Goal: Find specific page/section: Find specific page/section

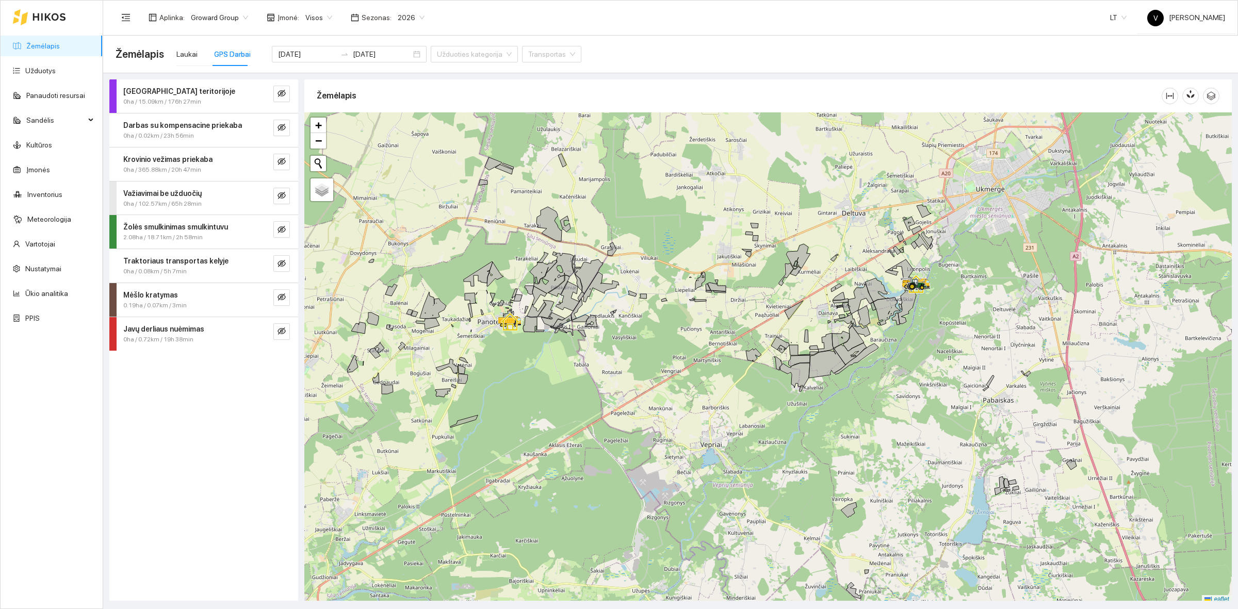
scroll to position [3, 0]
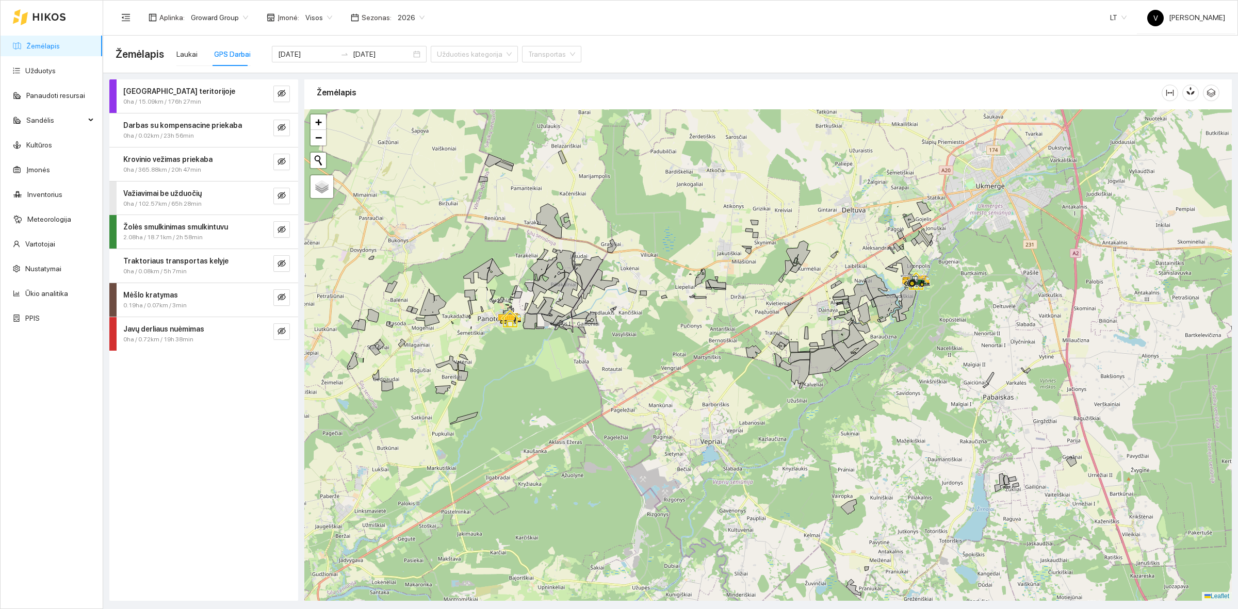
click at [653, 492] on div at bounding box center [767, 354] width 927 height 491
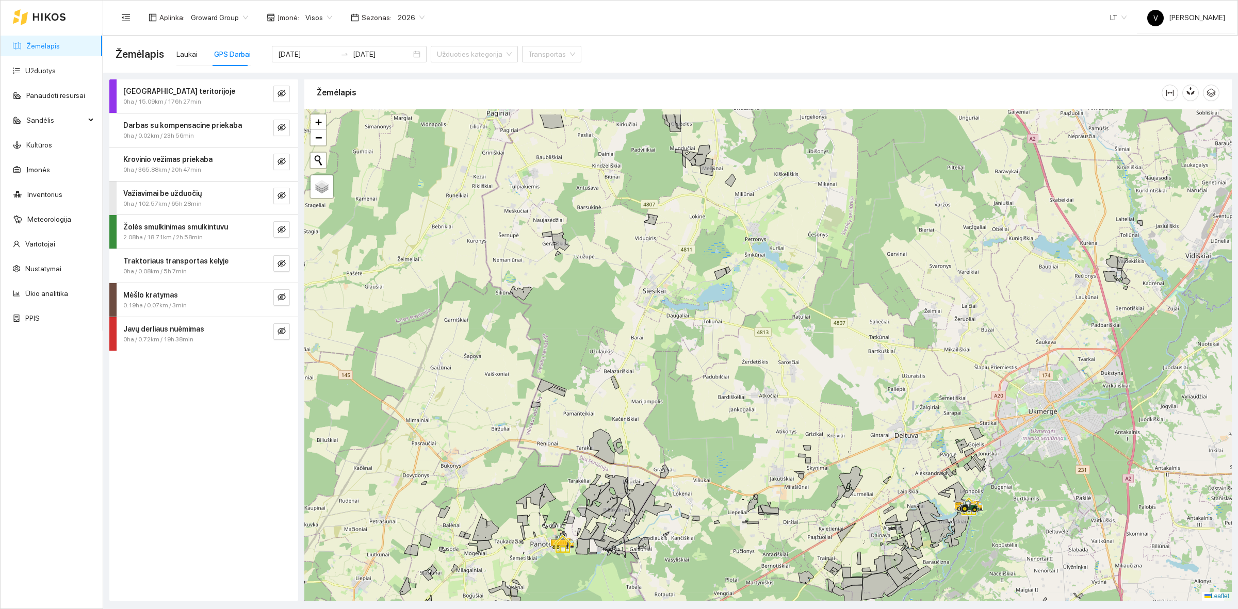
drag, startPoint x: 687, startPoint y: 340, endPoint x: 717, endPoint y: 445, distance: 109.0
click at [717, 445] on div at bounding box center [767, 354] width 927 height 491
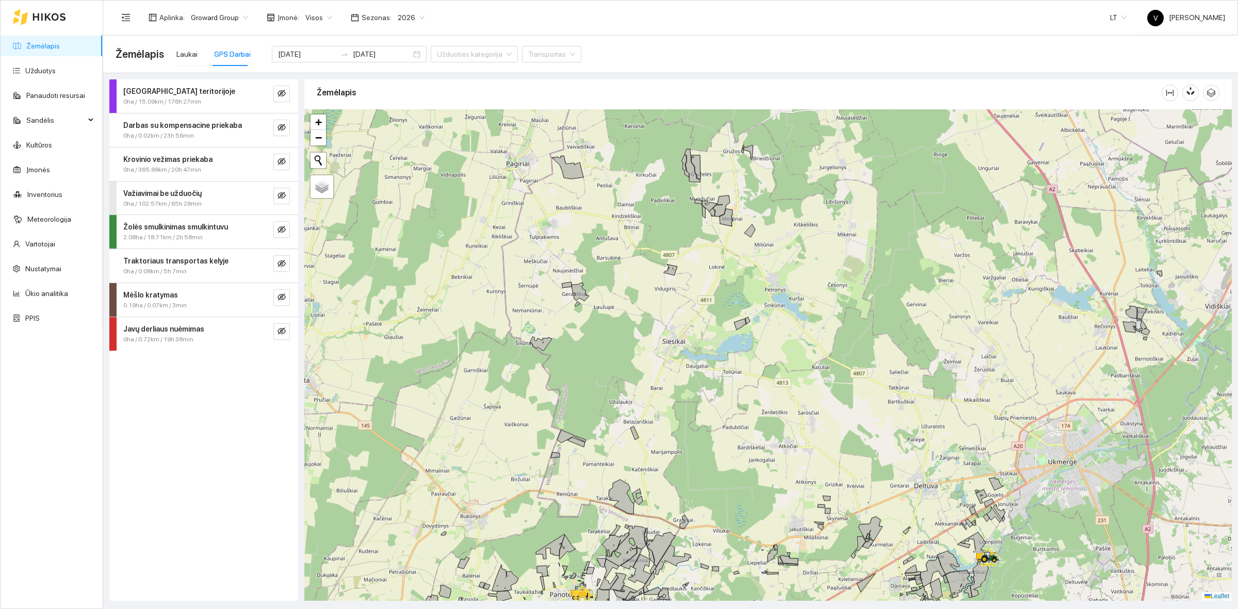
click at [315, 15] on span "Visos" at bounding box center [318, 17] width 27 height 15
click at [354, 67] on div "ŽŪB "VG Ausieniškės " Vievis" at bounding box center [354, 69] width 106 height 11
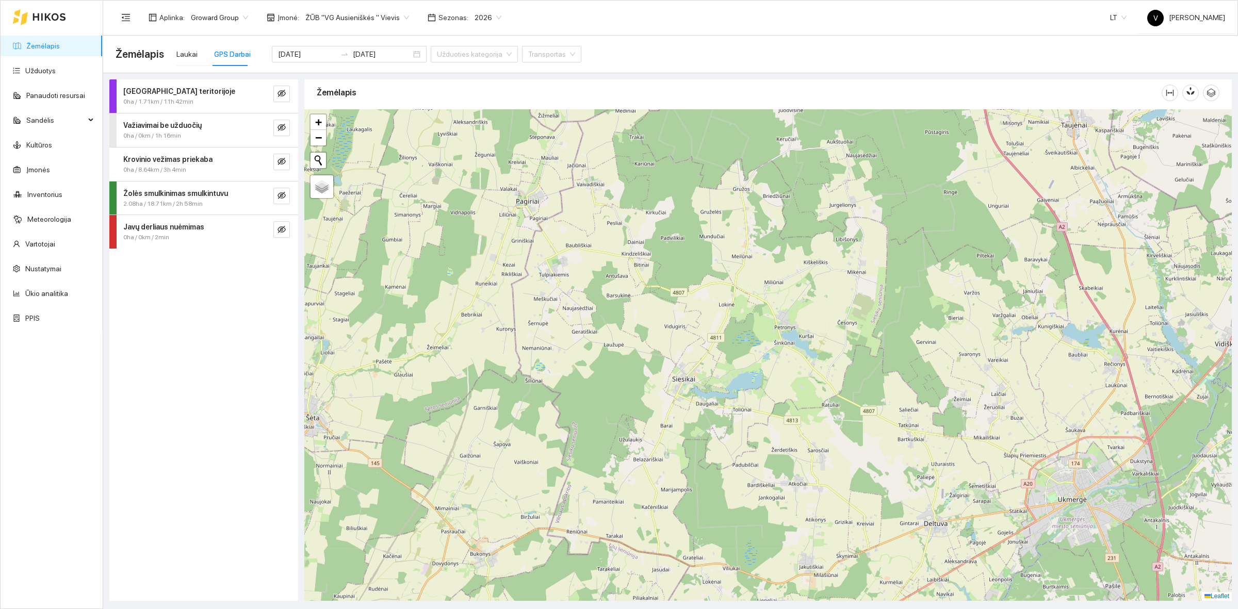
drag, startPoint x: 582, startPoint y: 302, endPoint x: 591, endPoint y: 339, distance: 38.9
click at [591, 339] on div at bounding box center [767, 354] width 927 height 491
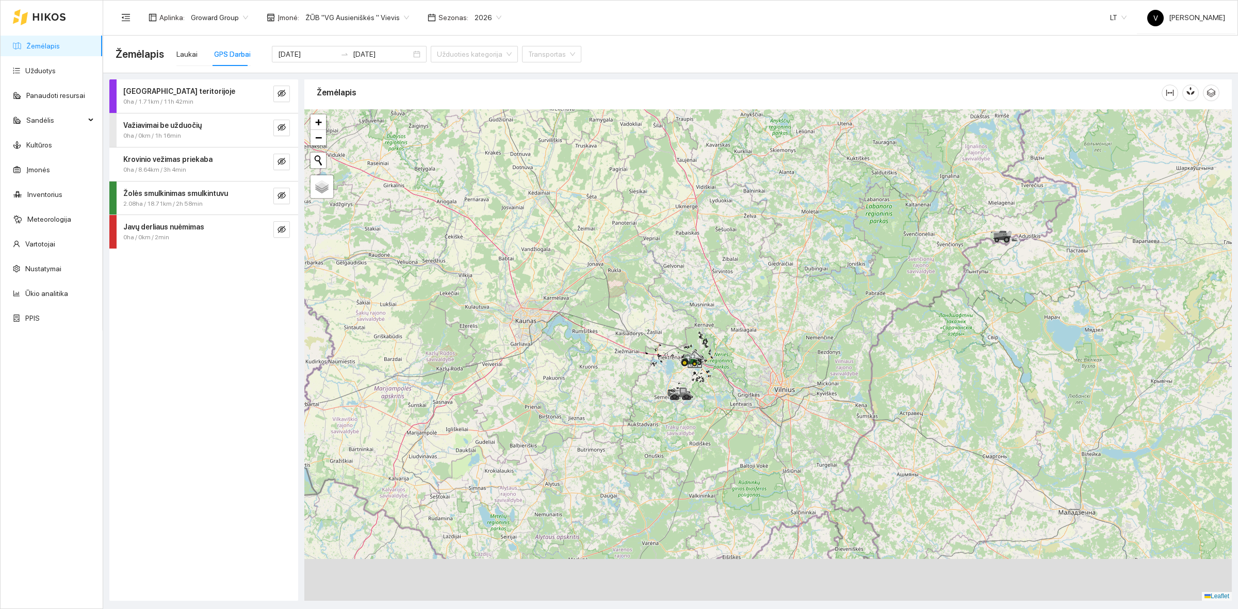
drag, startPoint x: 717, startPoint y: 481, endPoint x: 701, endPoint y: 325, distance: 157.0
click at [701, 354] on icon at bounding box center [694, 359] width 19 height 11
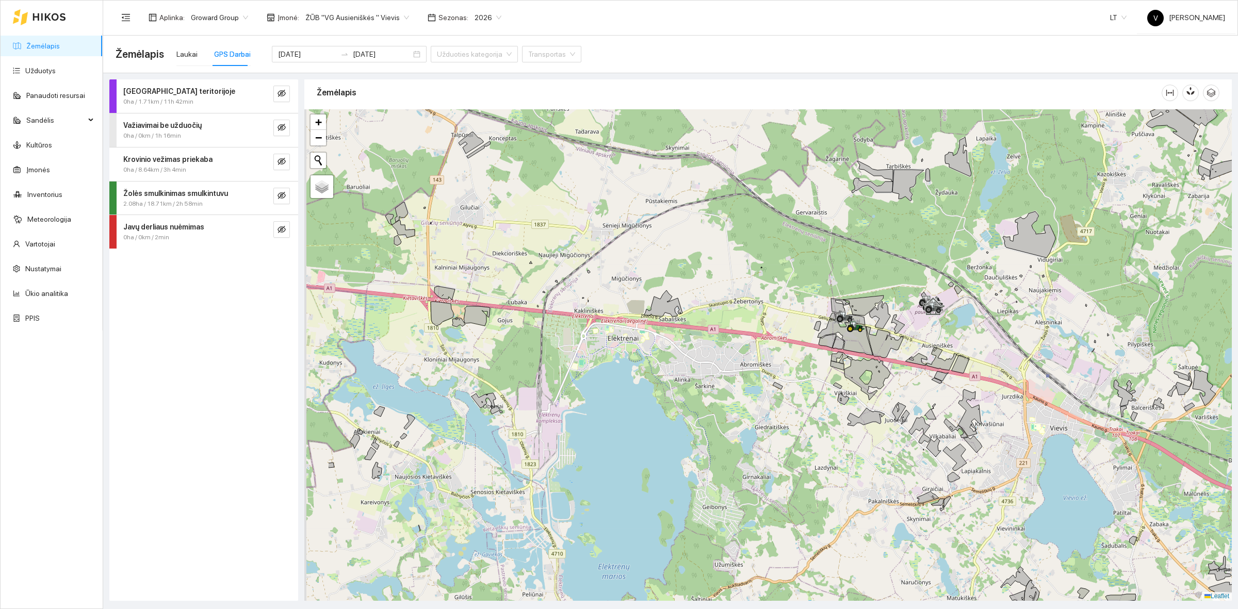
drag, startPoint x: 546, startPoint y: 318, endPoint x: 650, endPoint y: 317, distance: 104.7
click at [650, 317] on div at bounding box center [767, 354] width 927 height 491
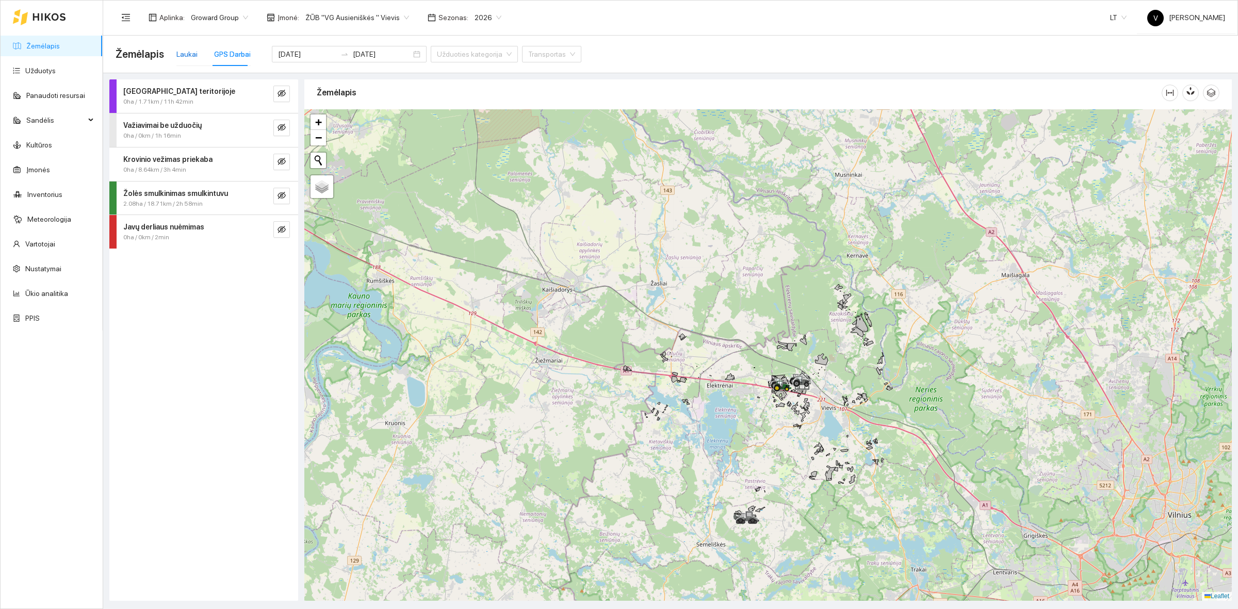
click at [188, 50] on div "Laukai" at bounding box center [186, 53] width 21 height 11
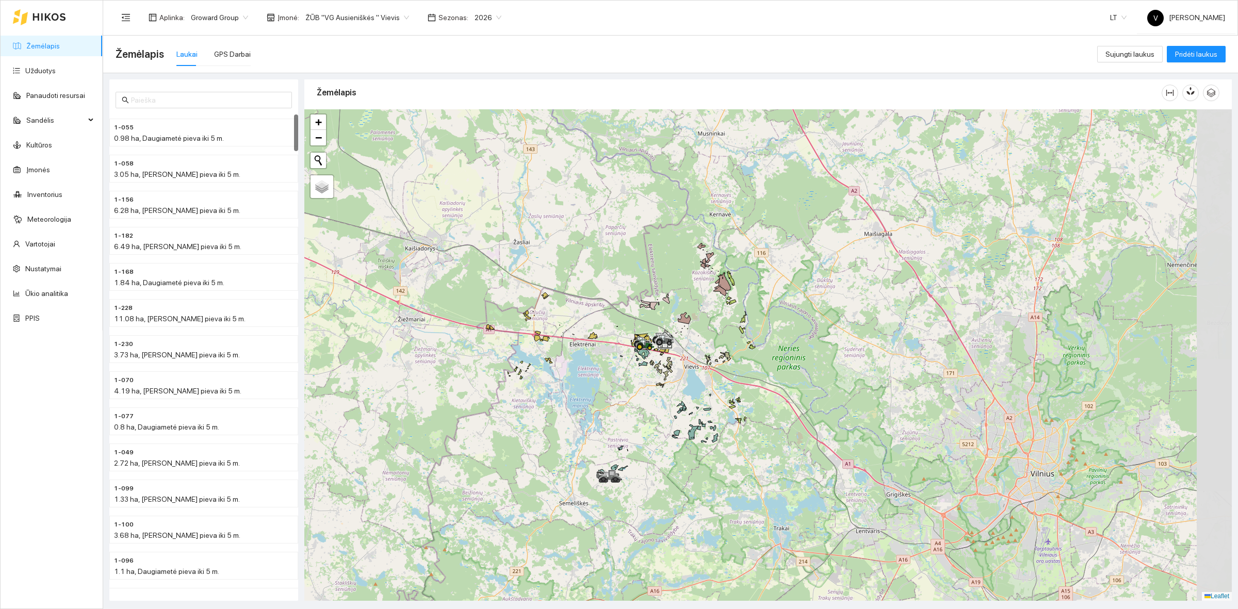
drag, startPoint x: 860, startPoint y: 320, endPoint x: 725, endPoint y: 279, distance: 140.8
click at [725, 279] on icon at bounding box center [724, 281] width 12 height 19
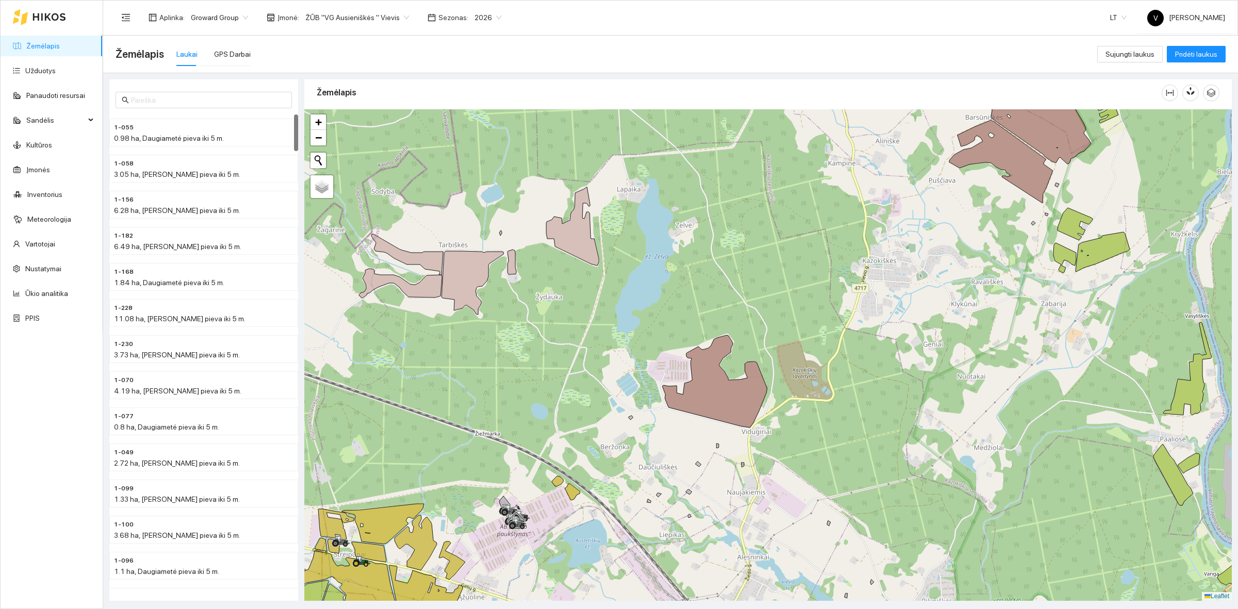
drag, startPoint x: 614, startPoint y: 207, endPoint x: 602, endPoint y: 268, distance: 62.5
click at [620, 275] on div at bounding box center [767, 354] width 927 height 491
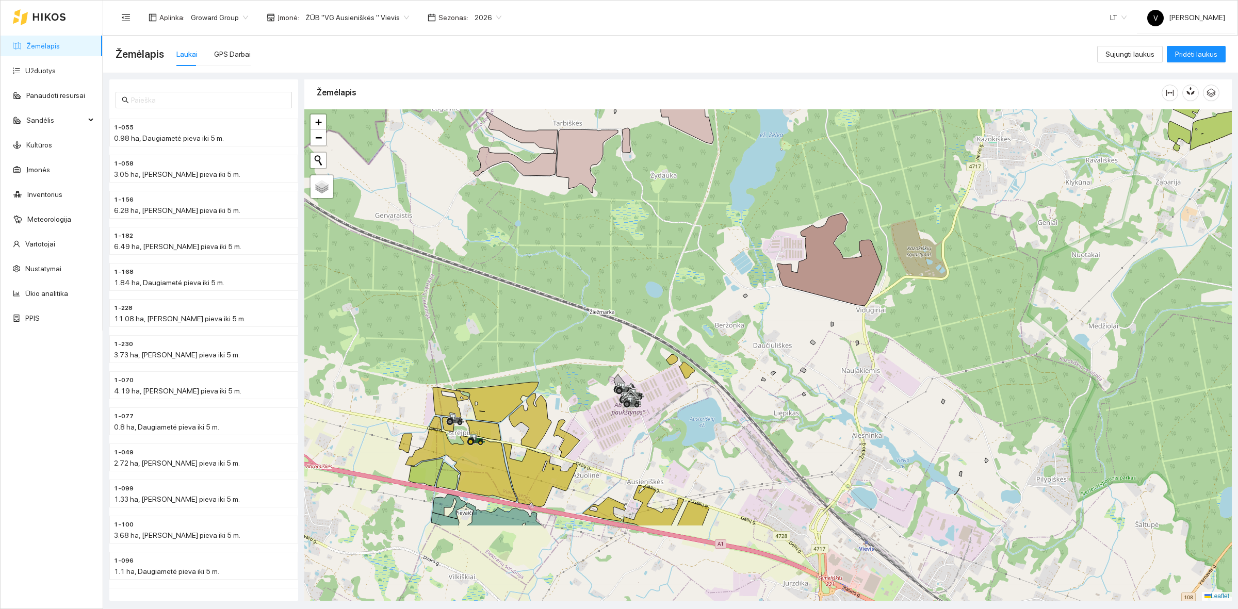
drag, startPoint x: 699, startPoint y: 462, endPoint x: 744, endPoint y: 369, distance: 103.3
click at [744, 369] on div at bounding box center [767, 354] width 927 height 491
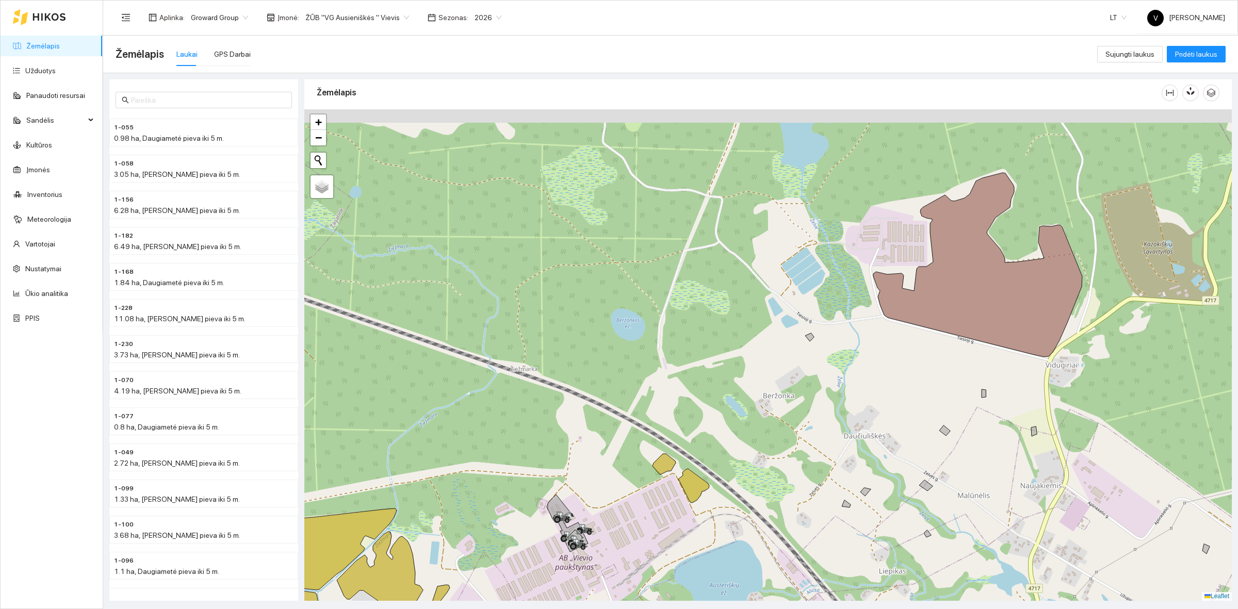
drag, startPoint x: 704, startPoint y: 342, endPoint x: 687, endPoint y: 452, distance: 111.2
click at [687, 452] on div at bounding box center [767, 354] width 927 height 491
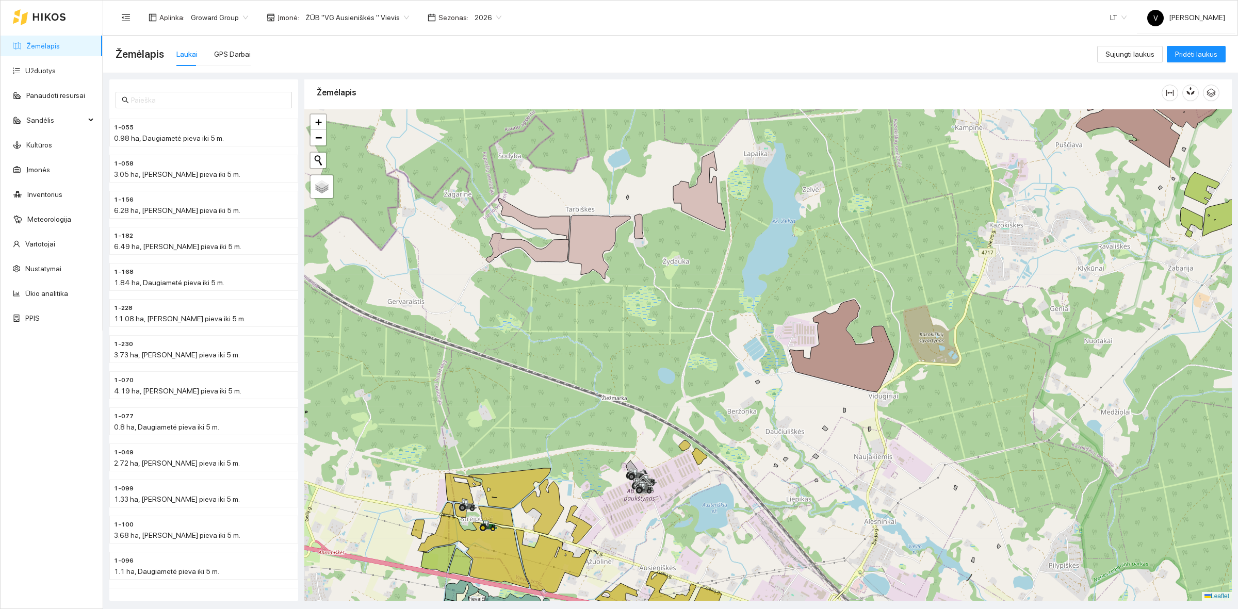
drag, startPoint x: 682, startPoint y: 245, endPoint x: 692, endPoint y: 243, distance: 10.6
click at [692, 243] on div at bounding box center [767, 354] width 927 height 491
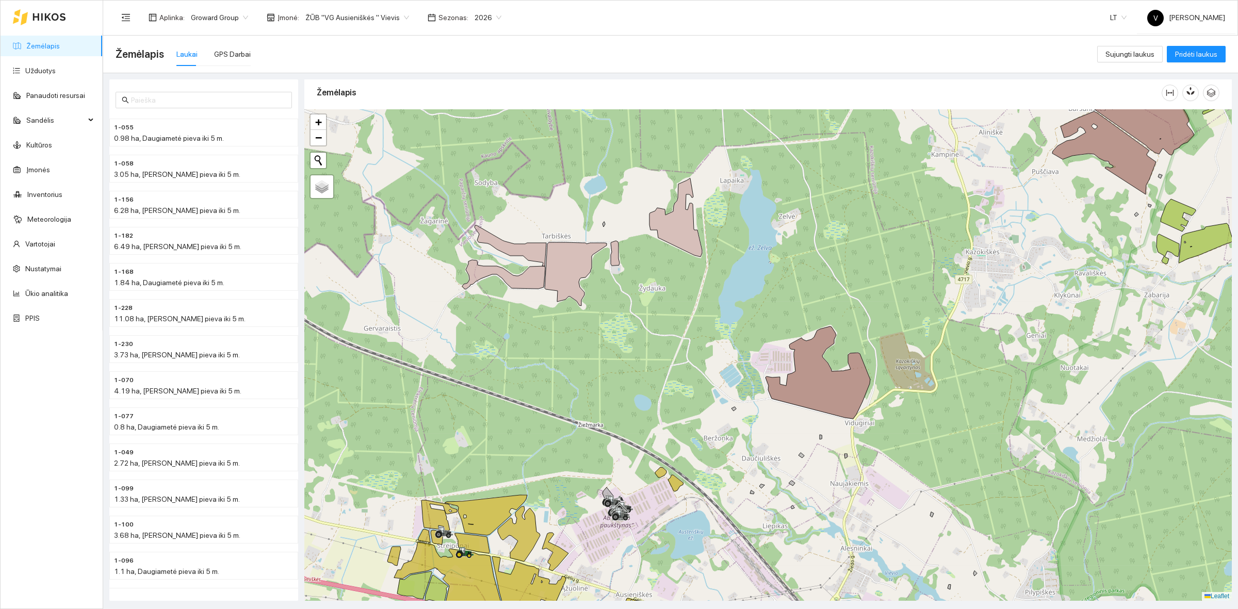
drag, startPoint x: 695, startPoint y: 238, endPoint x: 671, endPoint y: 252, distance: 27.7
click at [671, 252] on div at bounding box center [767, 354] width 927 height 491
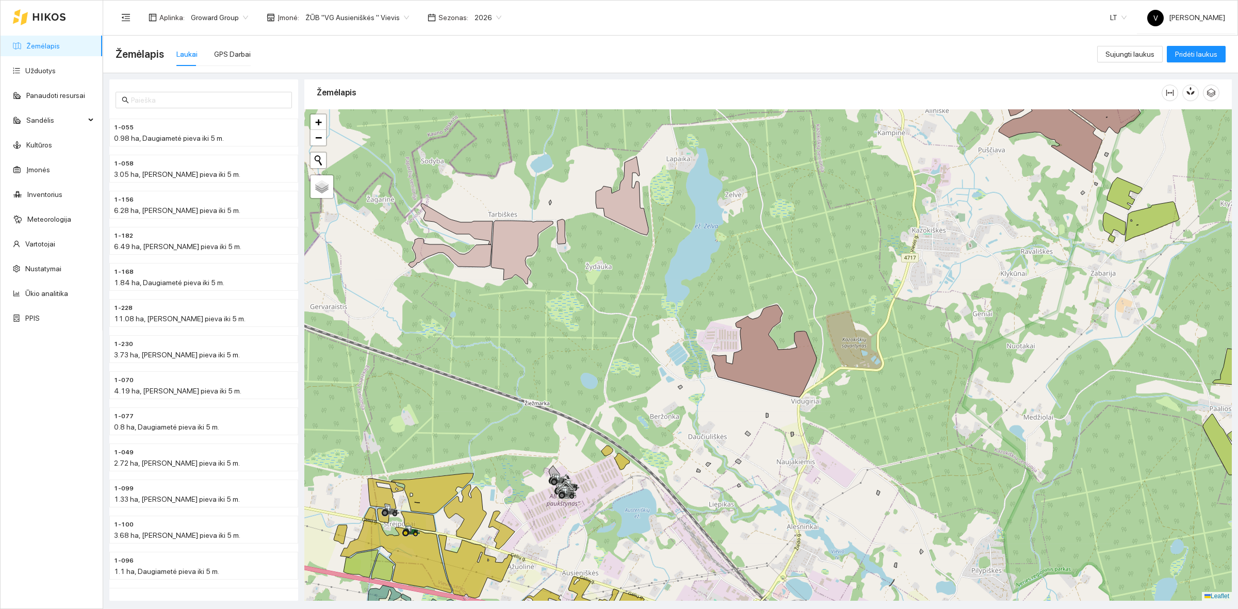
drag, startPoint x: 645, startPoint y: 254, endPoint x: 600, endPoint y: 231, distance: 51.0
click at [600, 231] on div at bounding box center [767, 354] width 927 height 491
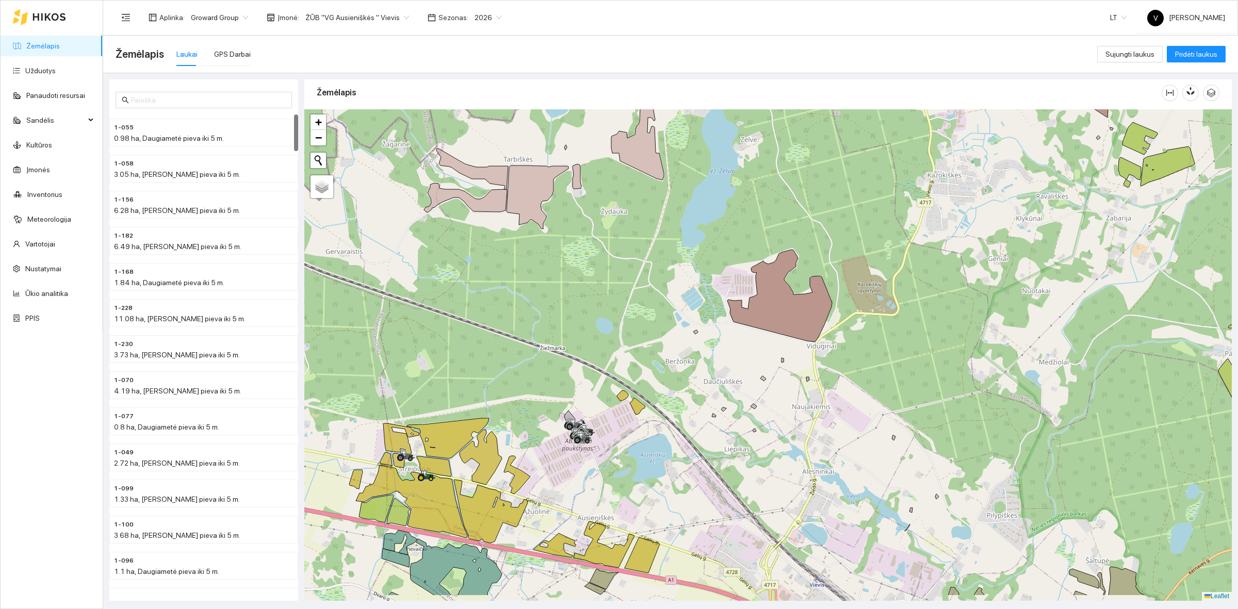
drag, startPoint x: 673, startPoint y: 341, endPoint x: 668, endPoint y: 251, distance: 89.9
click at [668, 252] on div at bounding box center [767, 354] width 927 height 491
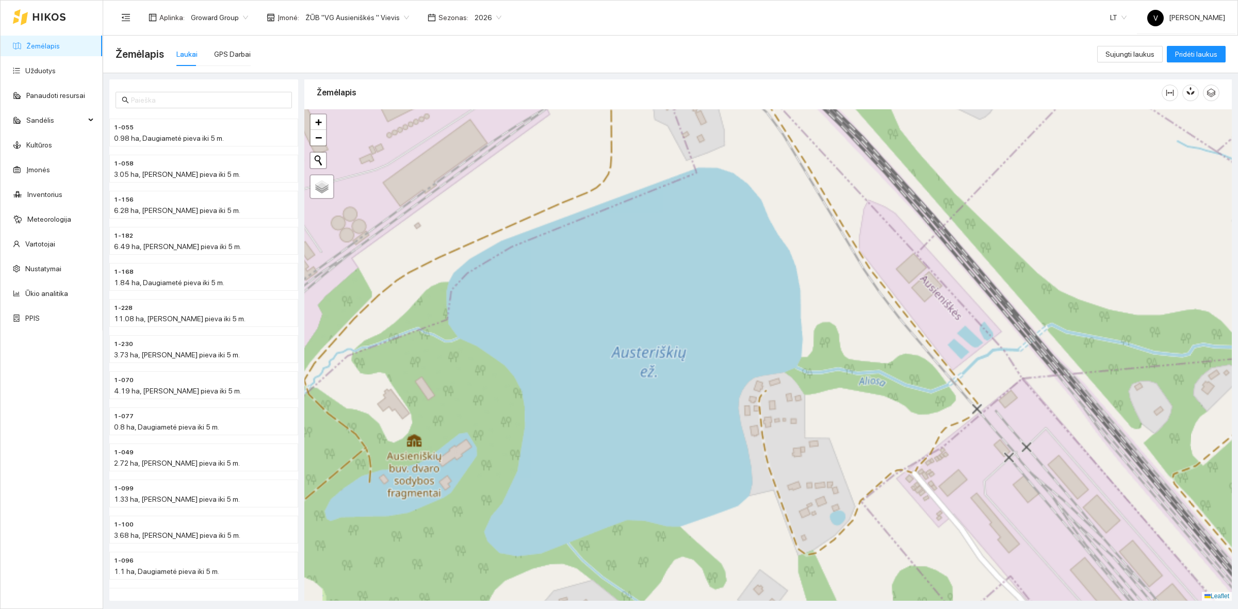
drag, startPoint x: 851, startPoint y: 452, endPoint x: 798, endPoint y: 312, distance: 149.2
click at [785, 286] on div at bounding box center [767, 354] width 927 height 491
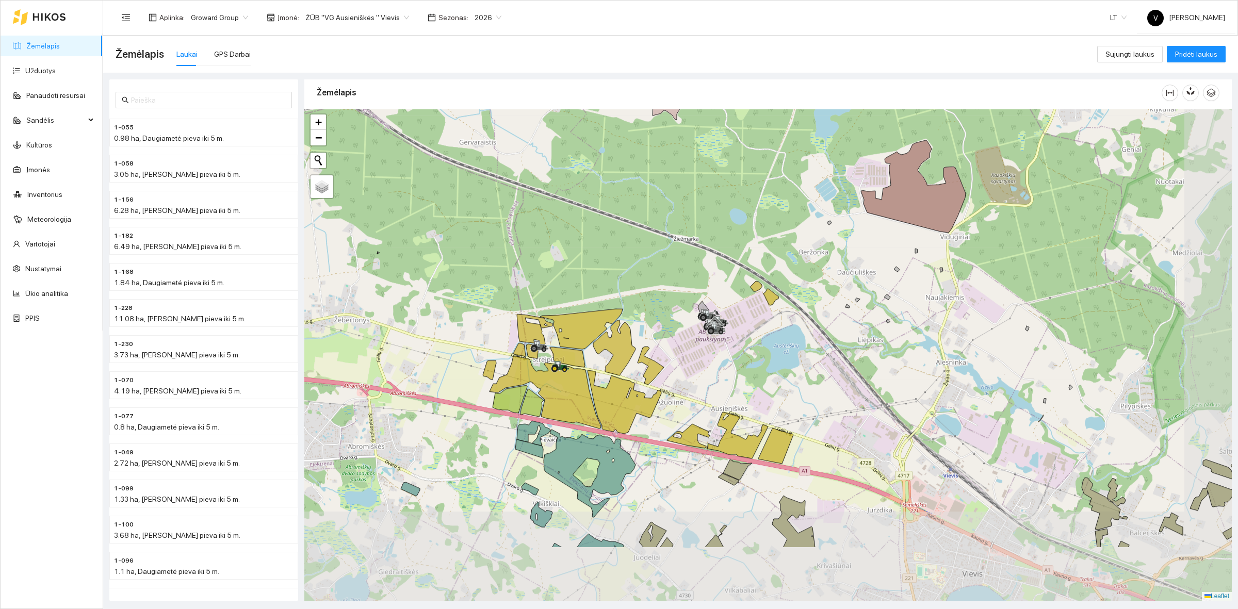
drag, startPoint x: 859, startPoint y: 450, endPoint x: 806, endPoint y: 367, distance: 99.0
click at [806, 367] on div at bounding box center [767, 354] width 927 height 491
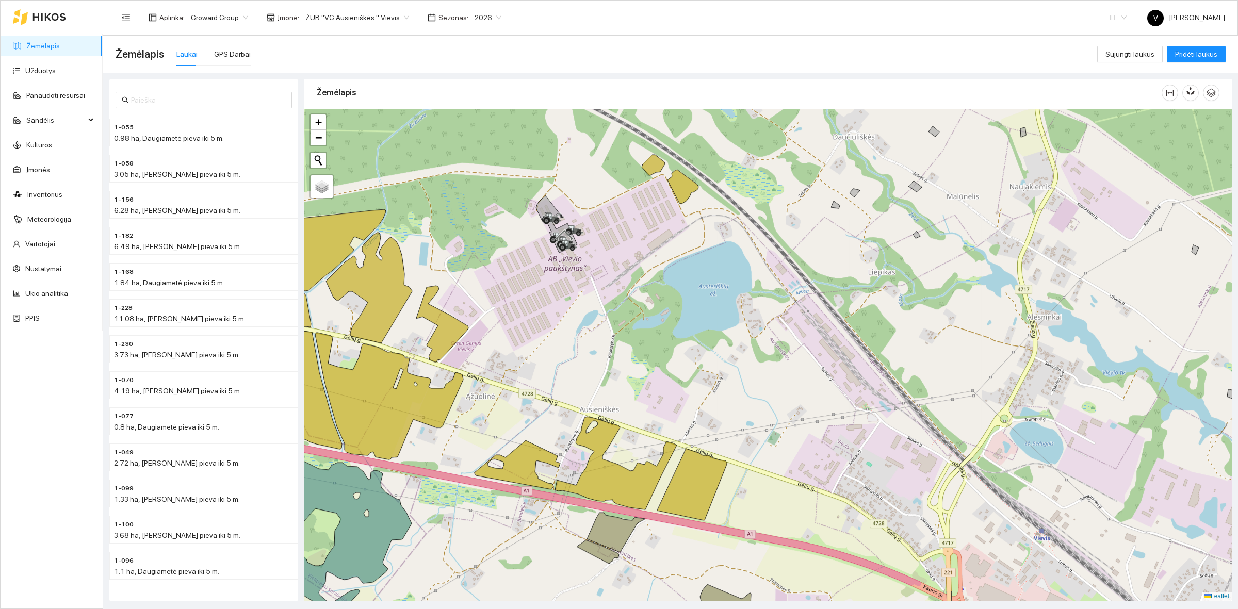
drag, startPoint x: 1109, startPoint y: 379, endPoint x: 1042, endPoint y: 380, distance: 67.0
click at [1042, 380] on div at bounding box center [767, 354] width 927 height 491
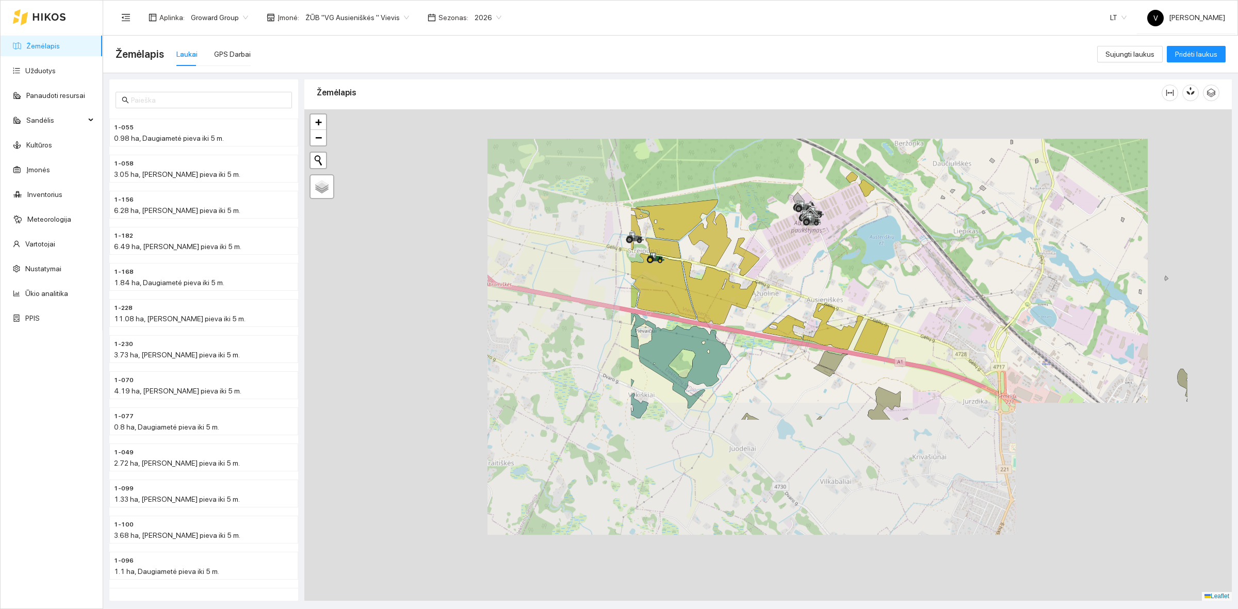
drag, startPoint x: 1049, startPoint y: 200, endPoint x: 1024, endPoint y: 372, distance: 174.1
click at [1024, 372] on div at bounding box center [767, 354] width 927 height 491
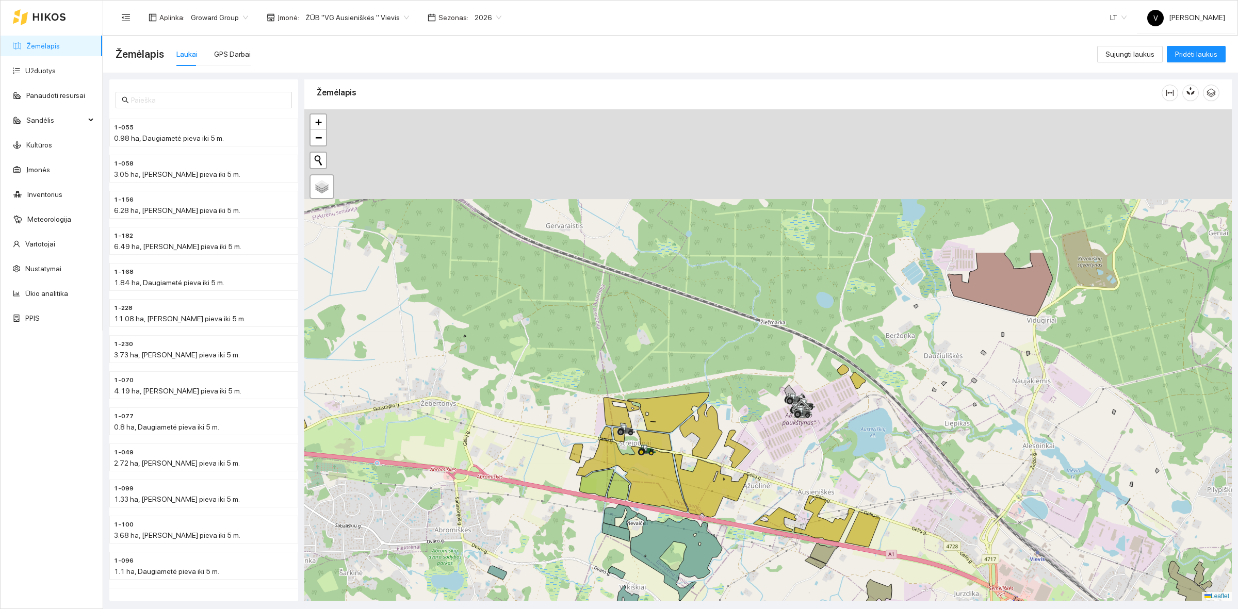
drag, startPoint x: 989, startPoint y: 211, endPoint x: 989, endPoint y: 396, distance: 184.1
click at [970, 439] on div at bounding box center [767, 354] width 927 height 491
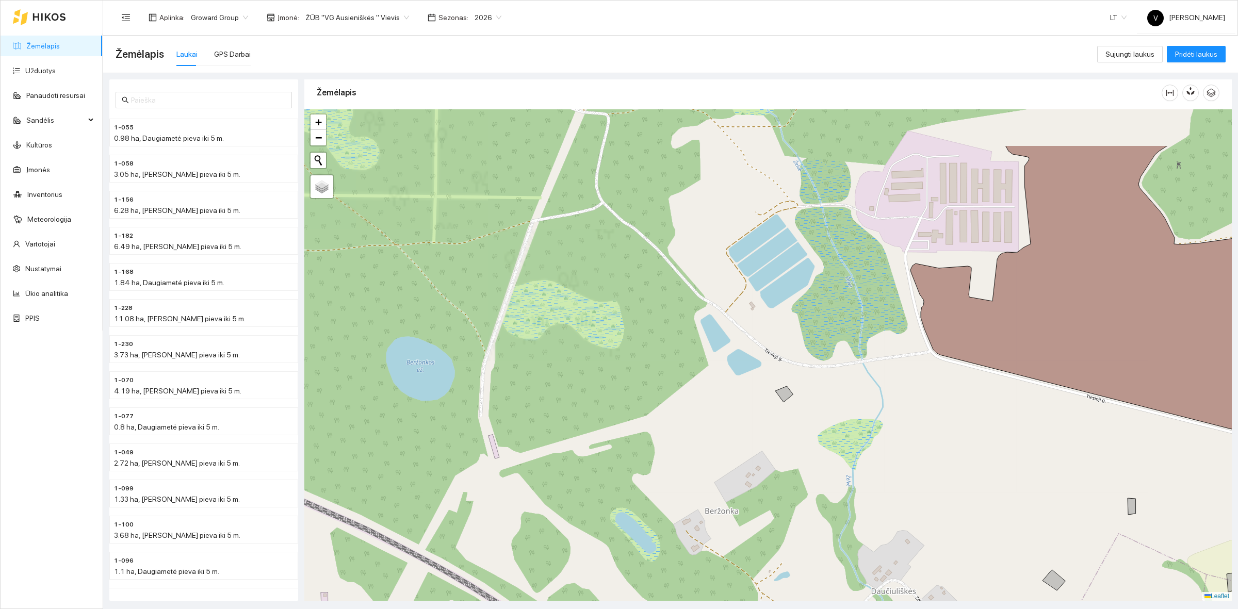
drag, startPoint x: 915, startPoint y: 186, endPoint x: 914, endPoint y: 274, distance: 88.7
click at [914, 274] on icon at bounding box center [1115, 289] width 411 height 288
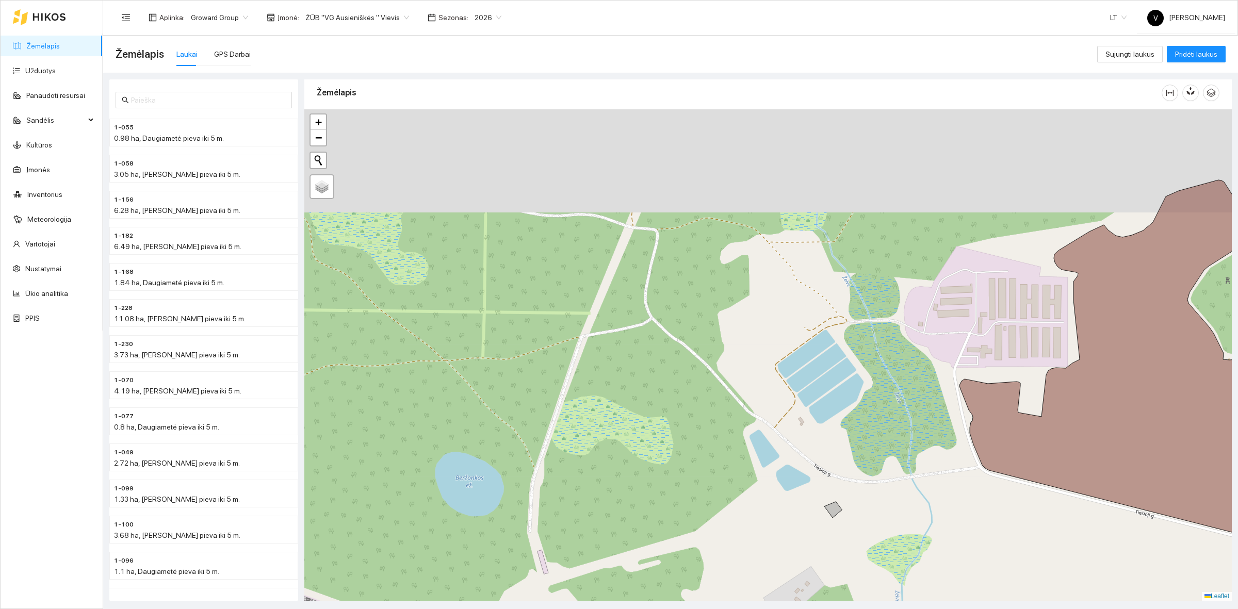
drag, startPoint x: 691, startPoint y: 272, endPoint x: 739, endPoint y: 390, distance: 127.9
click at [739, 390] on div at bounding box center [767, 354] width 927 height 491
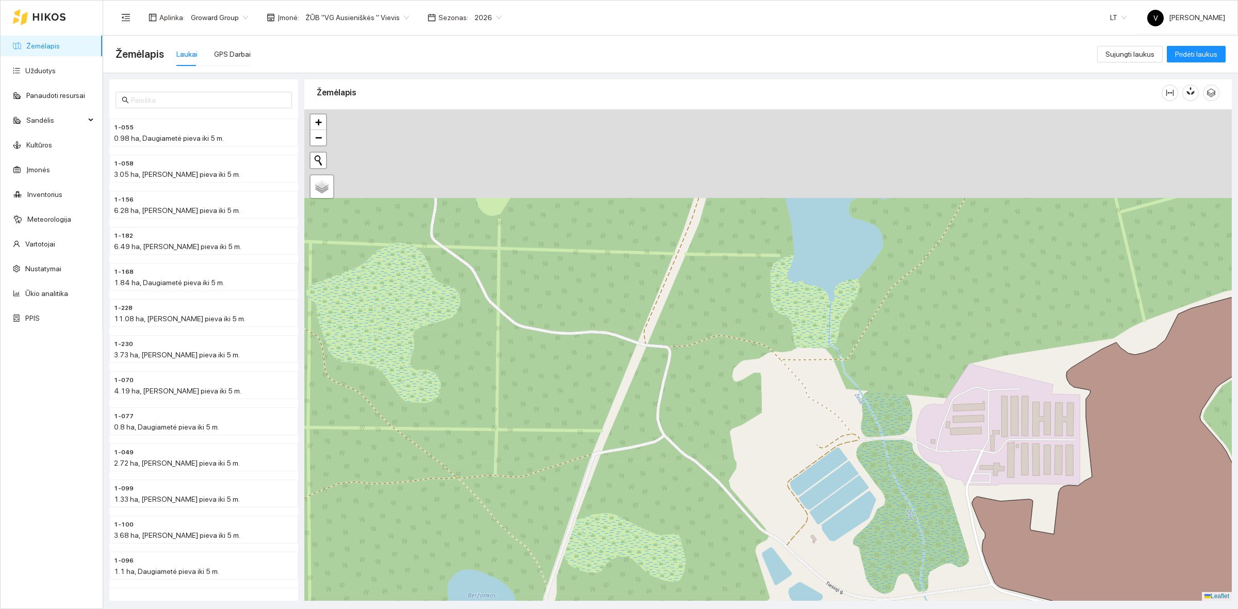
drag, startPoint x: 664, startPoint y: 240, endPoint x: 674, endPoint y: 354, distance: 114.5
click at [674, 354] on div at bounding box center [767, 354] width 927 height 491
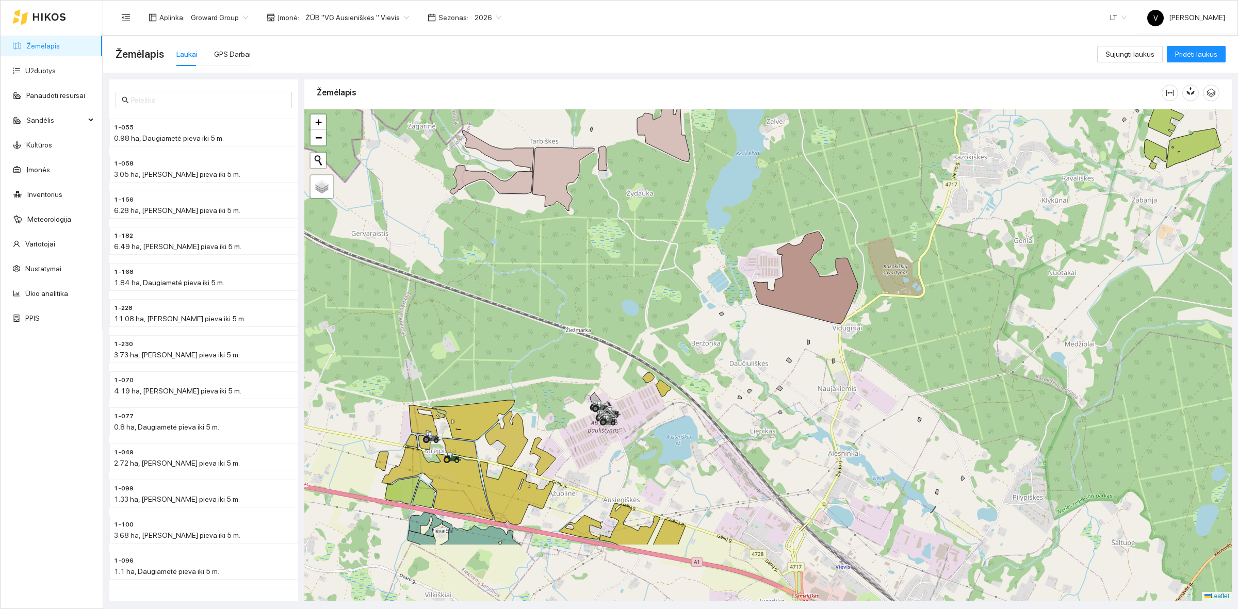
drag, startPoint x: 748, startPoint y: 305, endPoint x: 749, endPoint y: 259, distance: 45.9
click at [749, 259] on div at bounding box center [767, 354] width 927 height 491
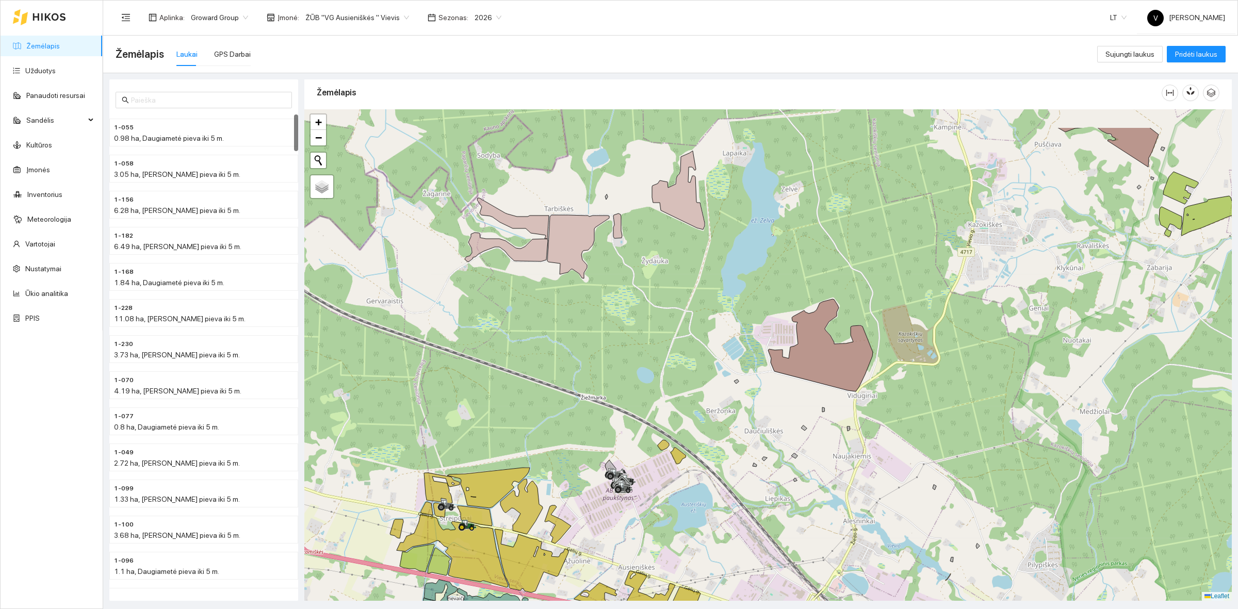
drag, startPoint x: 836, startPoint y: 251, endPoint x: 852, endPoint y: 321, distance: 71.3
click at [852, 321] on div at bounding box center [767, 354] width 927 height 491
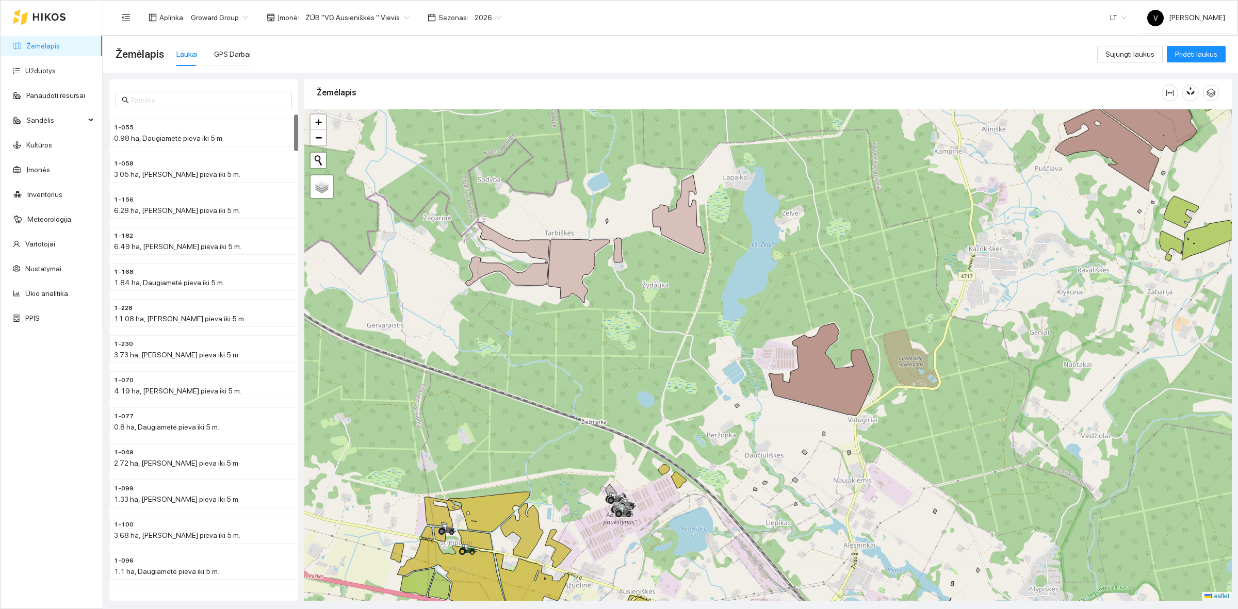
drag, startPoint x: 870, startPoint y: 288, endPoint x: 870, endPoint y: 310, distance: 22.2
click at [870, 310] on div at bounding box center [767, 354] width 927 height 491
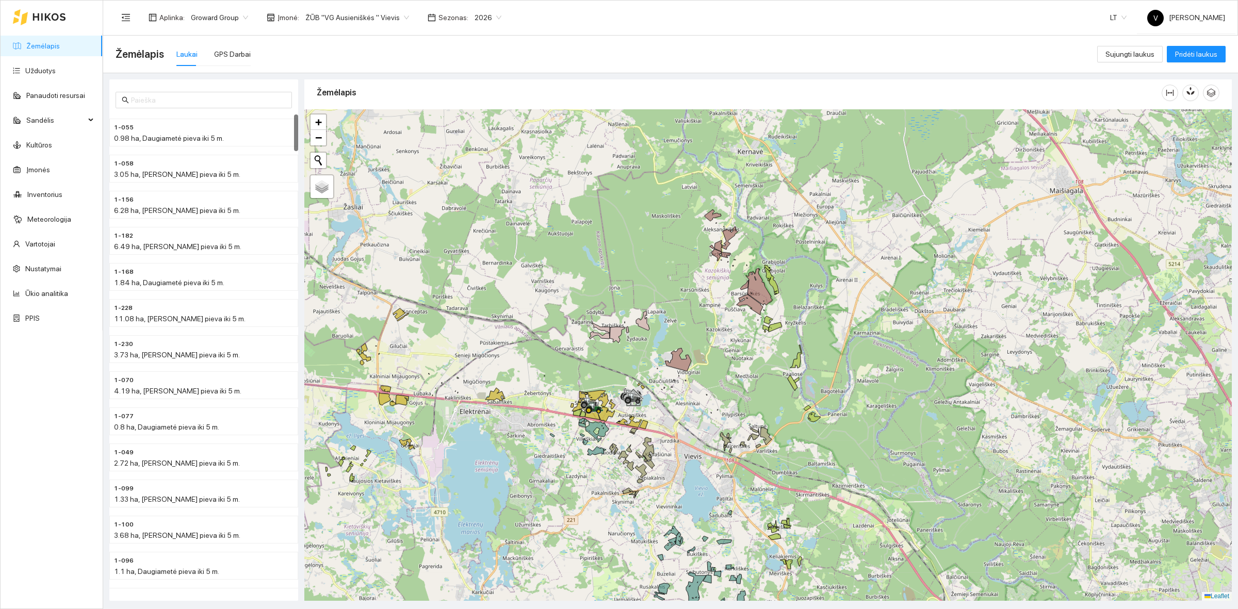
drag, startPoint x: 652, startPoint y: 411, endPoint x: 650, endPoint y: 390, distance: 21.2
click at [650, 390] on div at bounding box center [767, 354] width 927 height 491
